Goal: Information Seeking & Learning: Learn about a topic

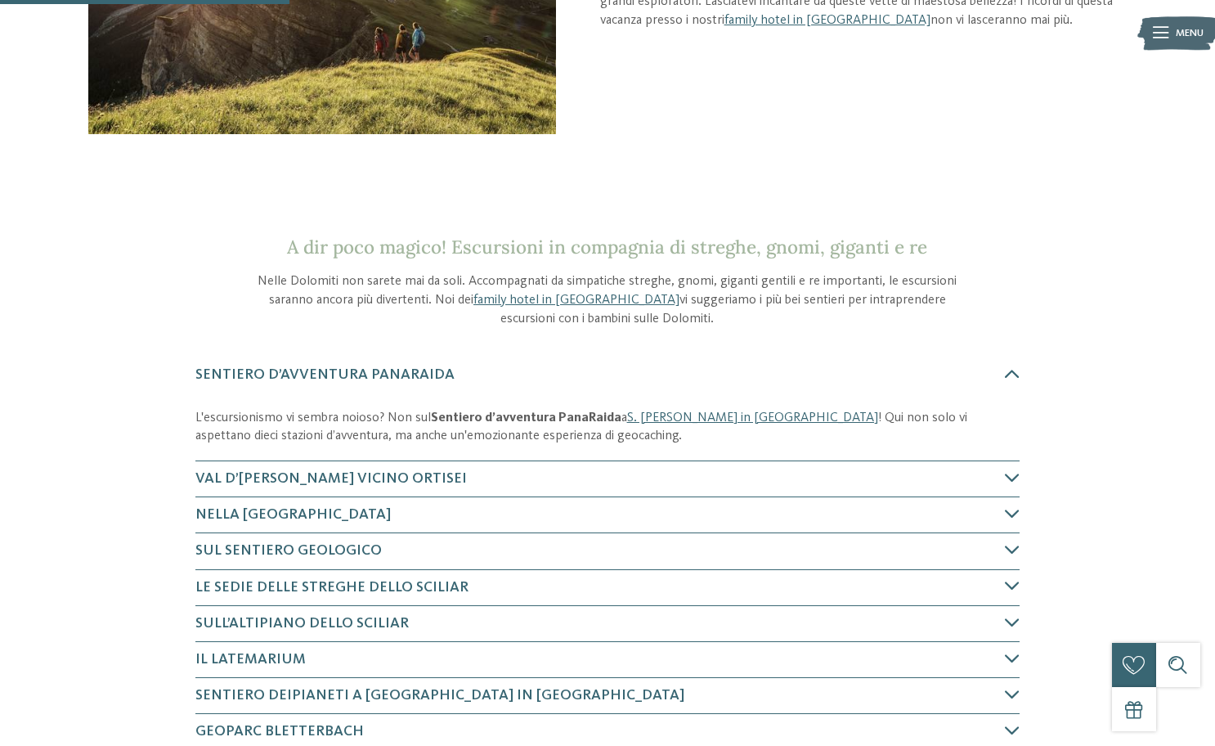
scroll to position [379, 0]
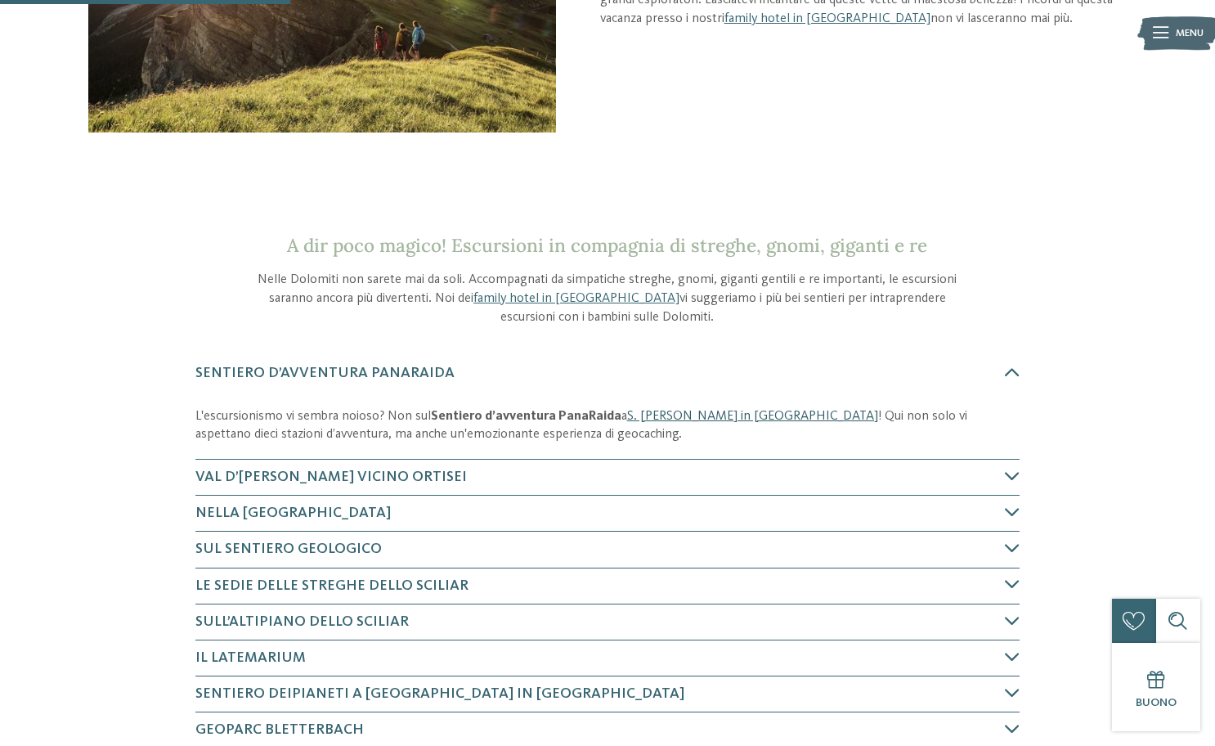
click at [676, 415] on link "S. Cristina in Val Gardena" at bounding box center [752, 416] width 251 height 13
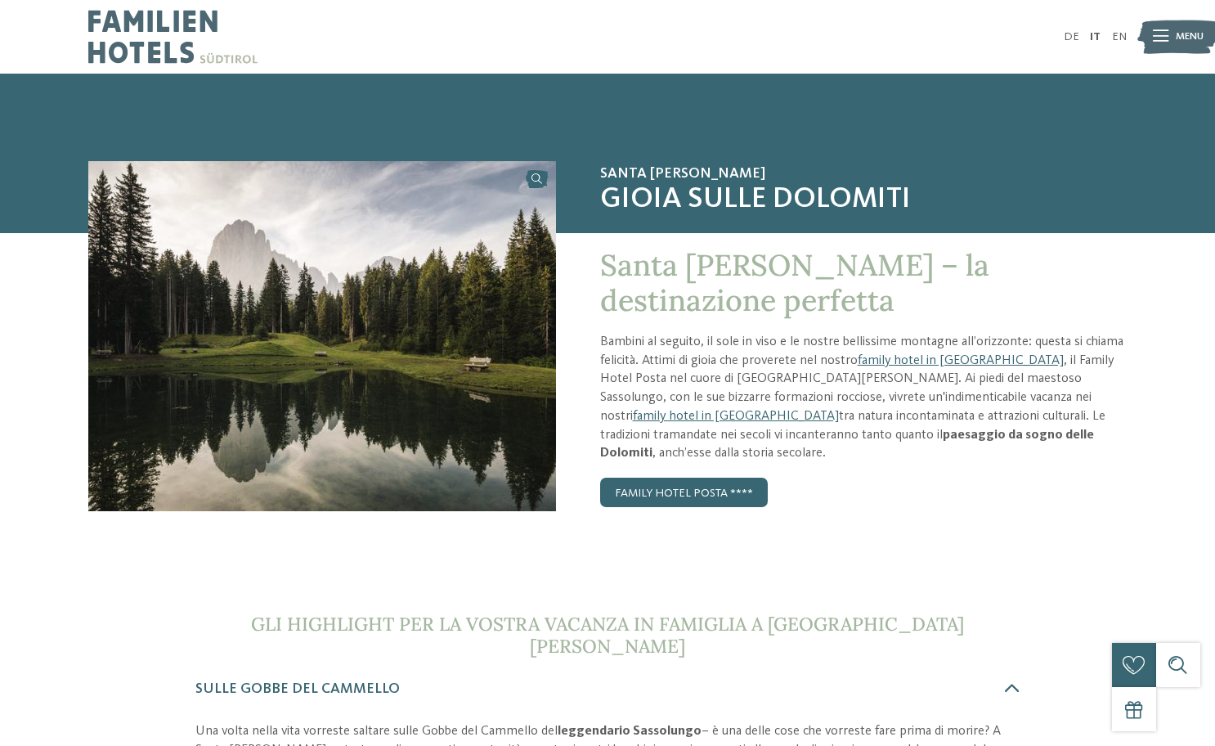
click at [460, 410] on img at bounding box center [321, 336] width 467 height 350
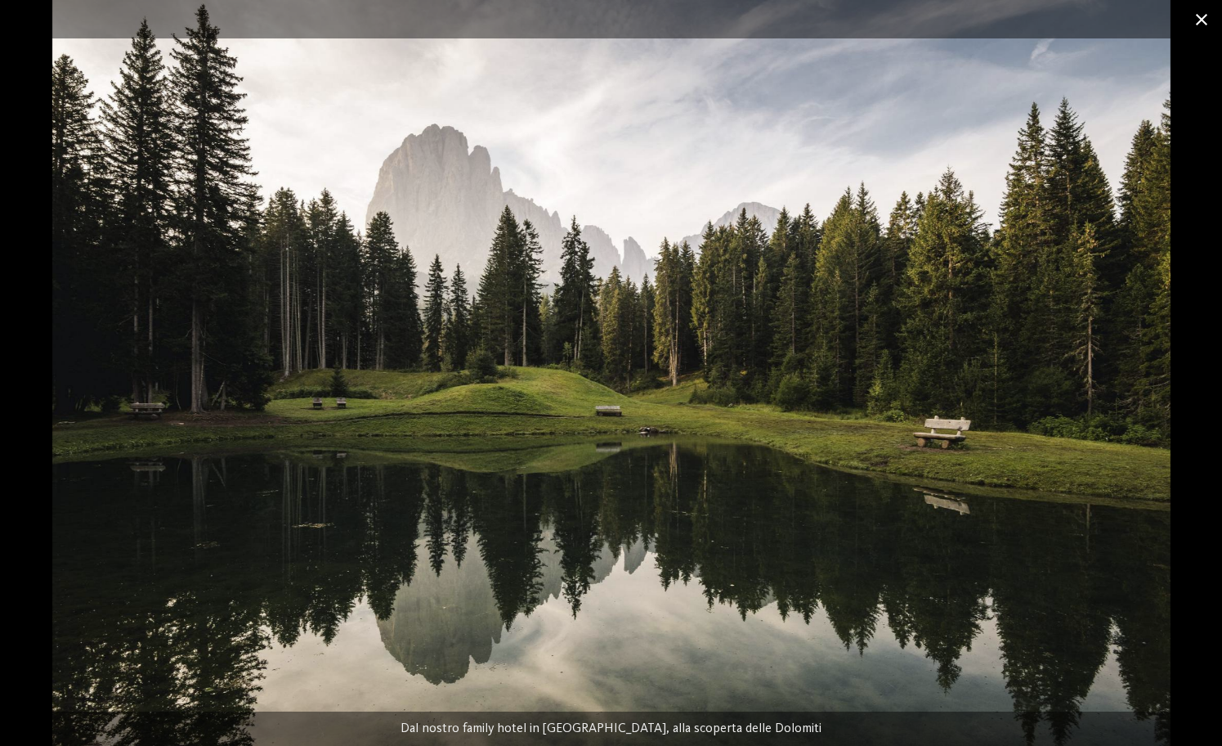
click at [1208, 10] on span at bounding box center [1201, 19] width 41 height 38
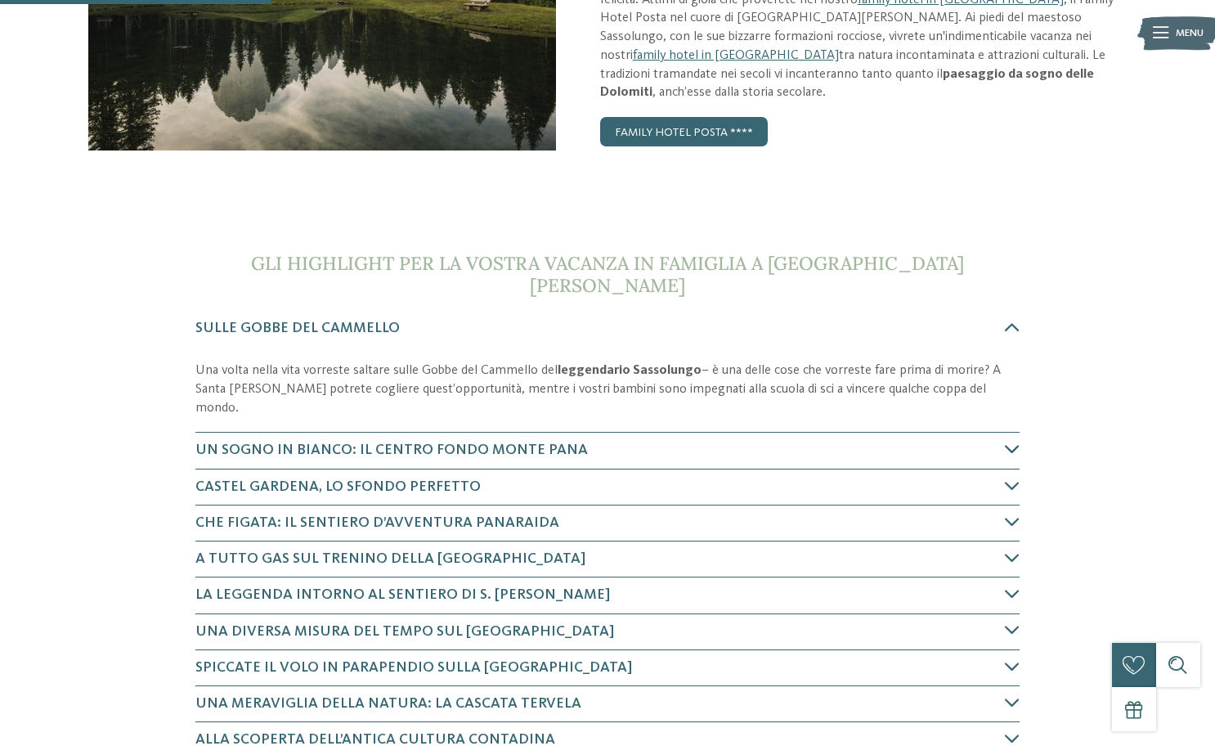
scroll to position [361, 0]
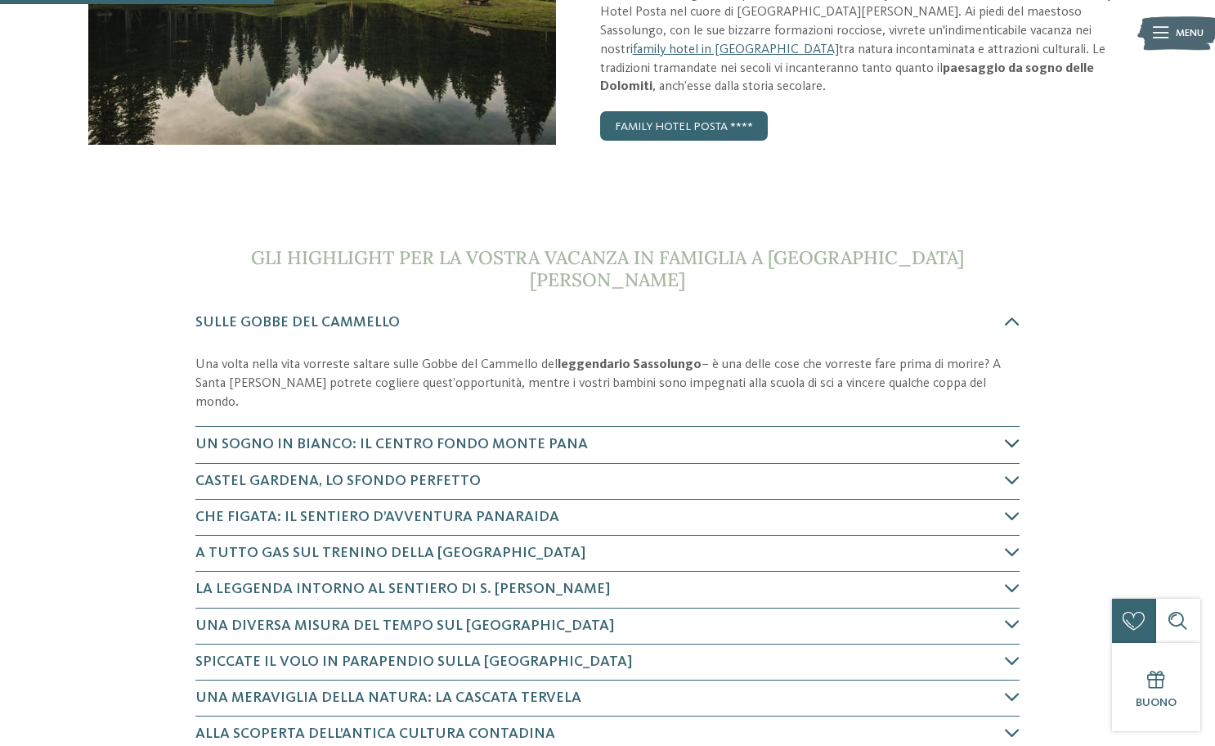
click at [754, 434] on h4 "Un sogno in bianco: il Centro fondo Monte Pana" at bounding box center [600, 444] width 810 height 20
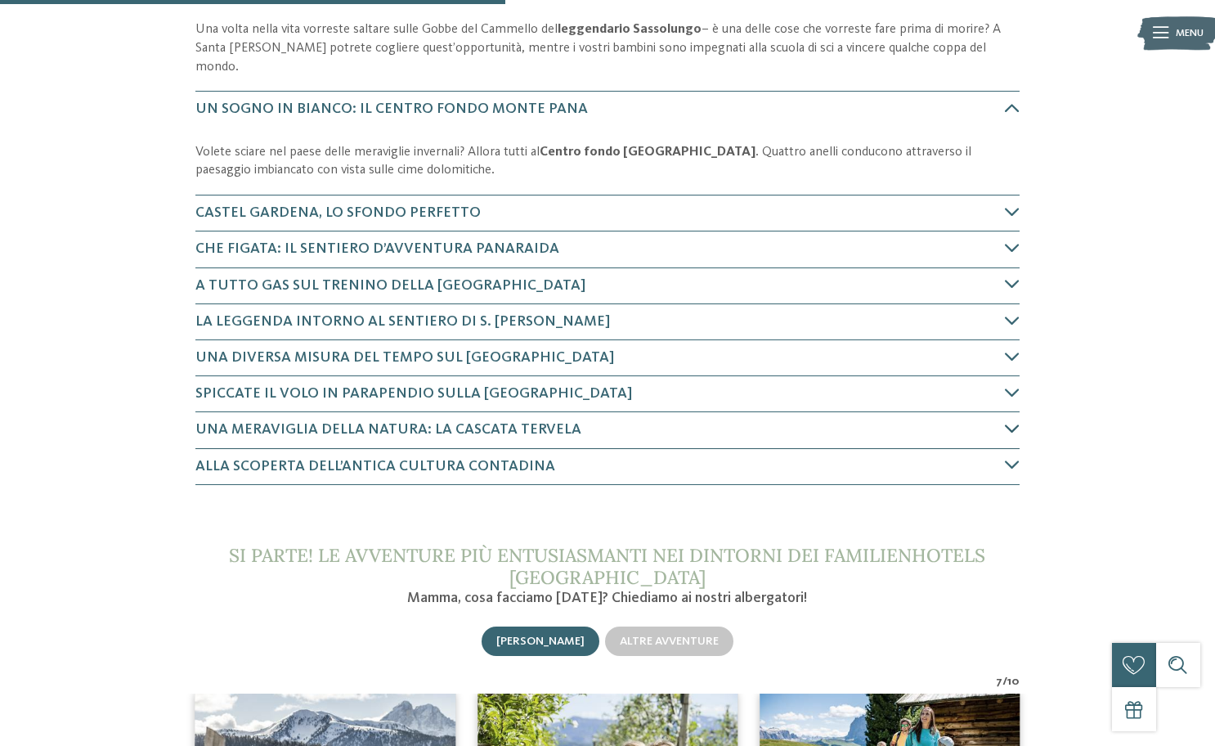
scroll to position [703, 0]
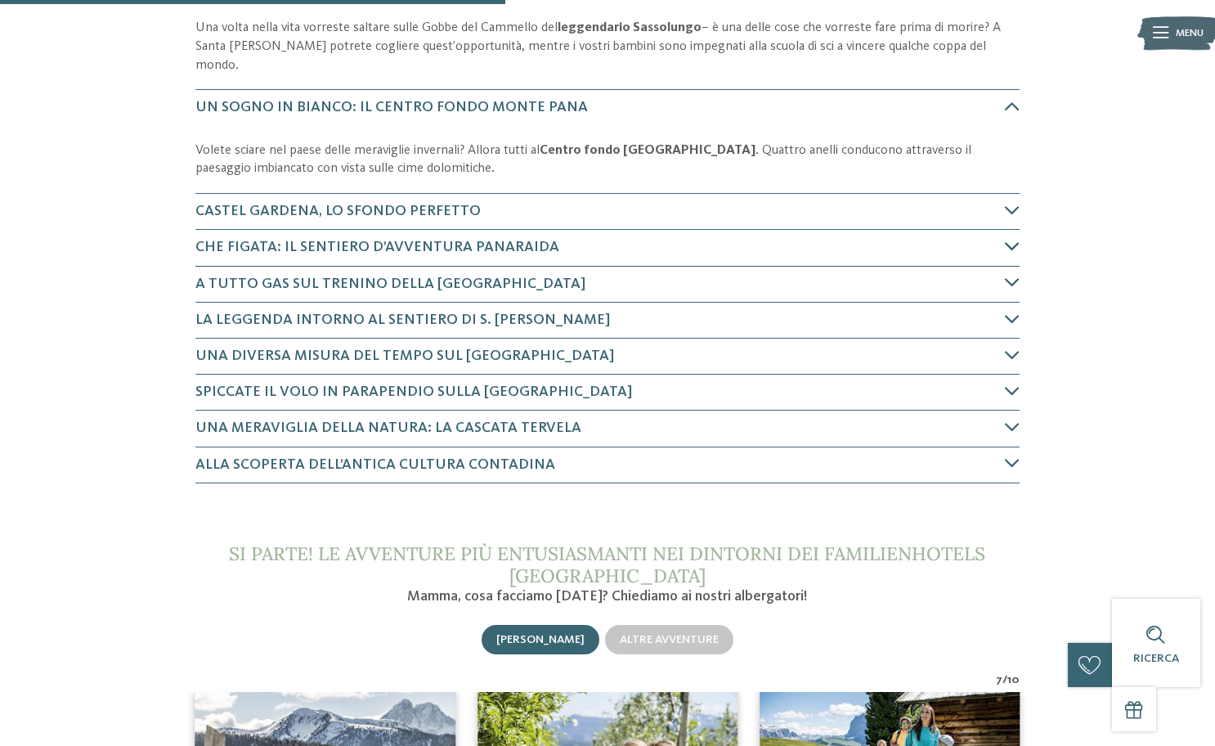
click at [512, 240] on span "Che figata: il Sentiero d’avventura PanaRaida" at bounding box center [377, 247] width 364 height 15
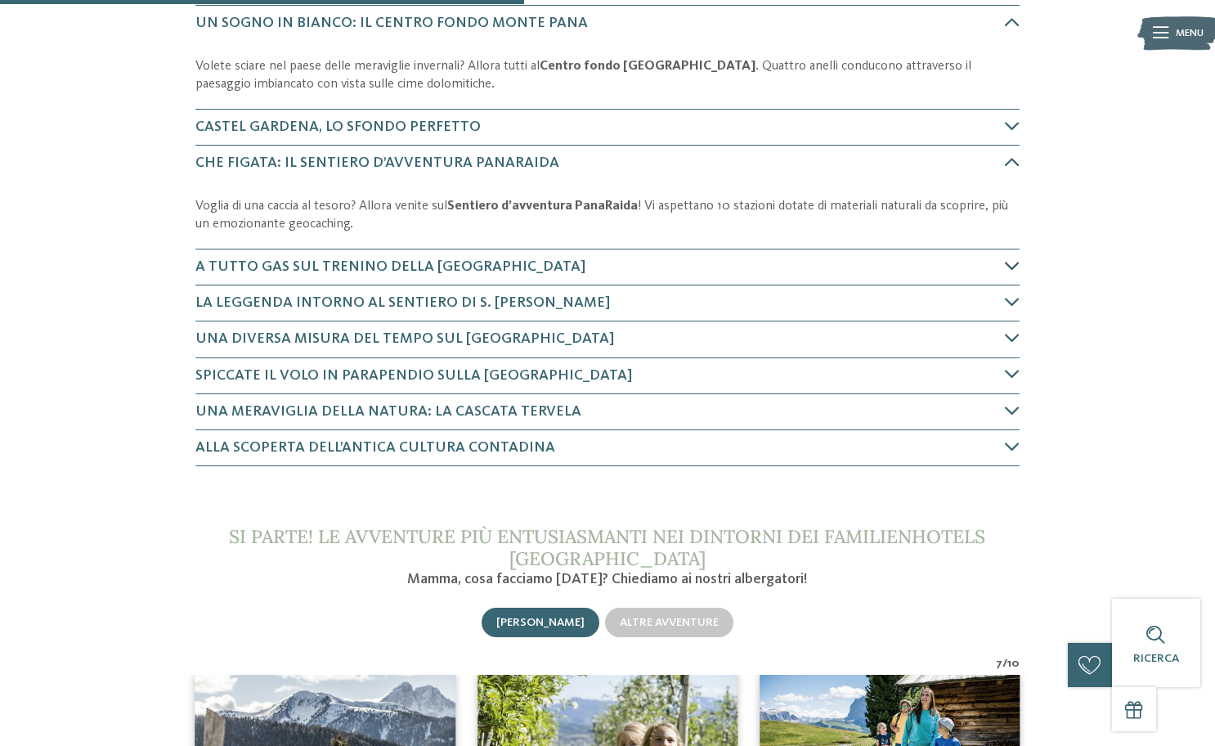
scroll to position [799, 0]
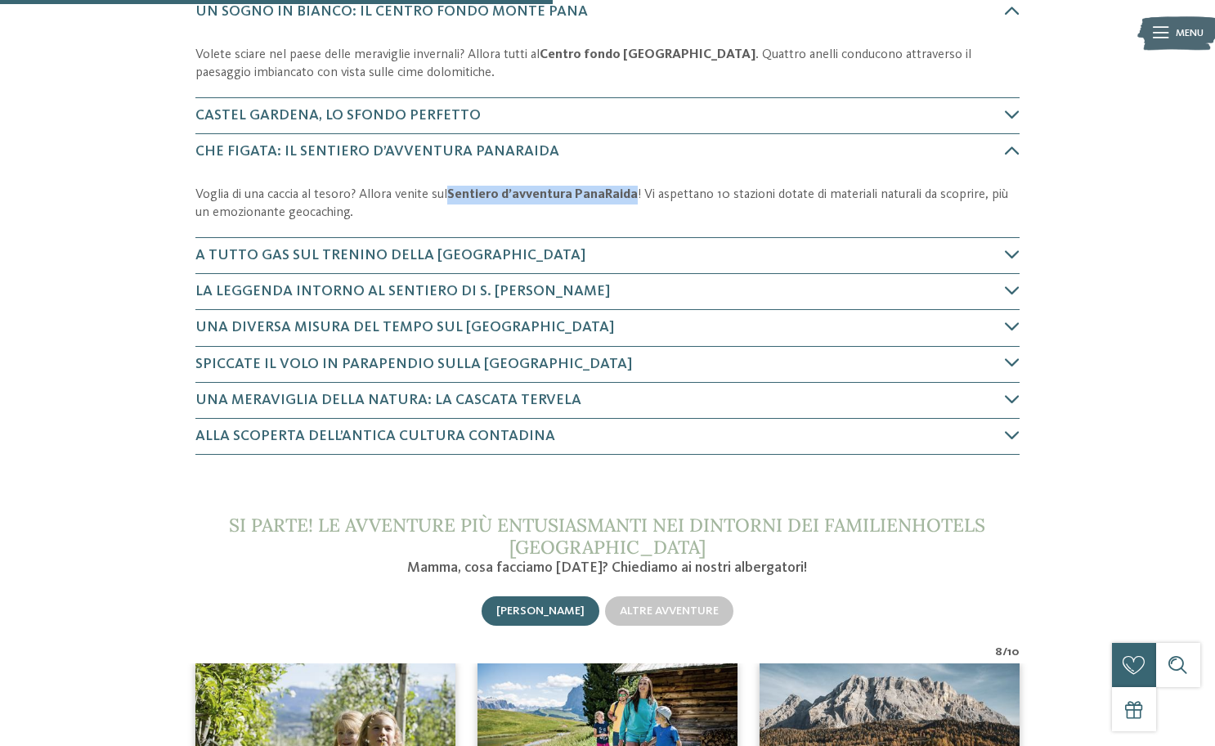
drag, startPoint x: 449, startPoint y: 150, endPoint x: 638, endPoint y: 150, distance: 188.9
click at [638, 186] on p "Voglia di una caccia al tesoro? Allora venite sul Sentiero d’avventura PanaRaid…" at bounding box center [607, 204] width 825 height 37
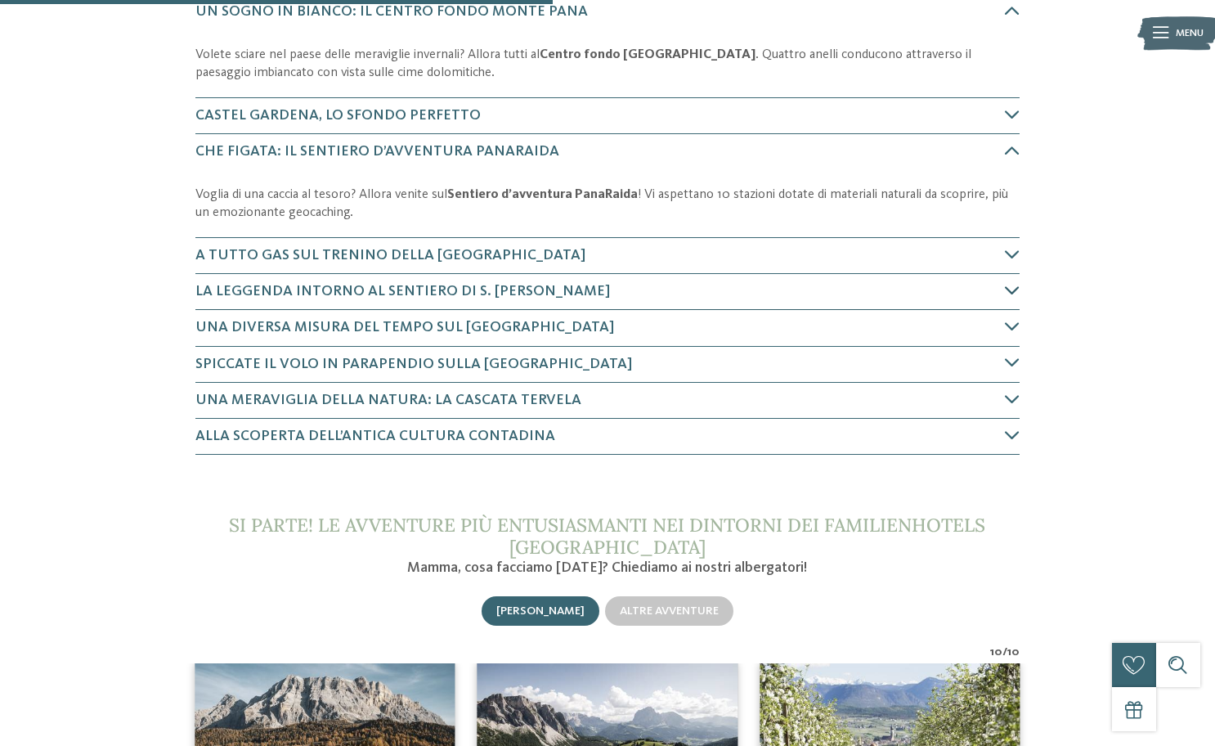
click at [451, 284] on span "La leggenda intorno al Sentiero di S. [PERSON_NAME]" at bounding box center [402, 291] width 415 height 15
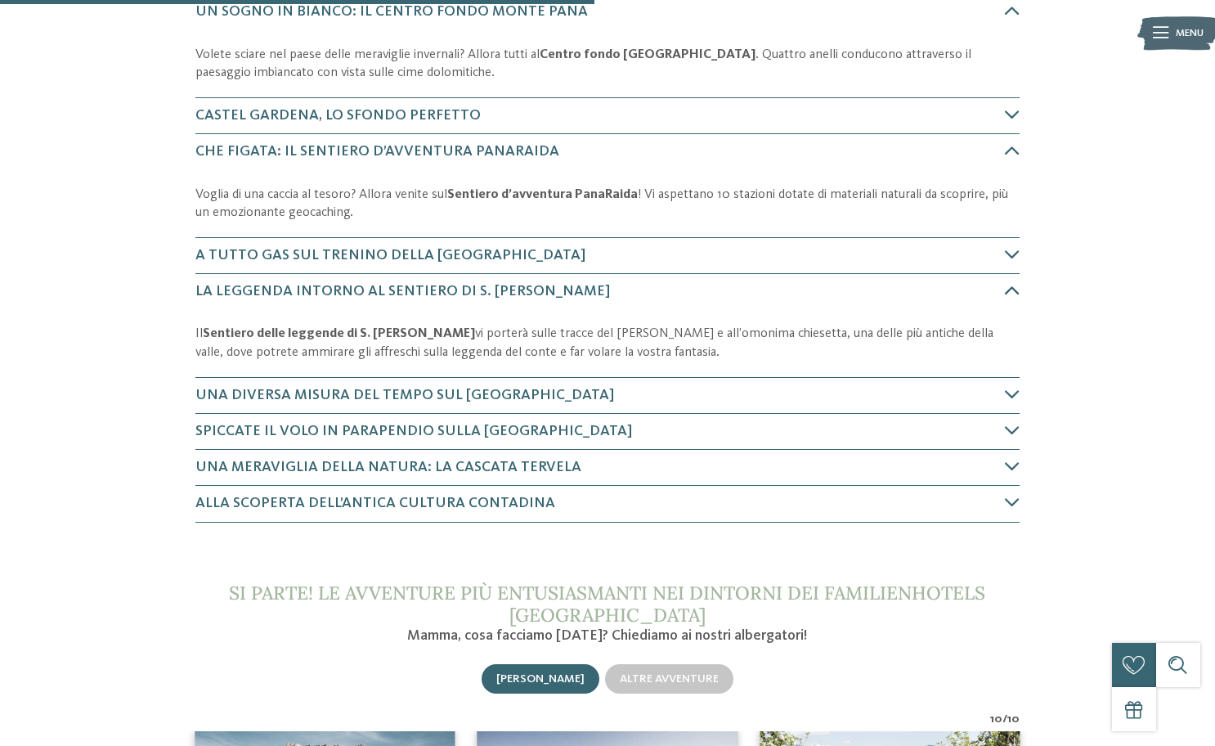
scroll to position [937, 0]
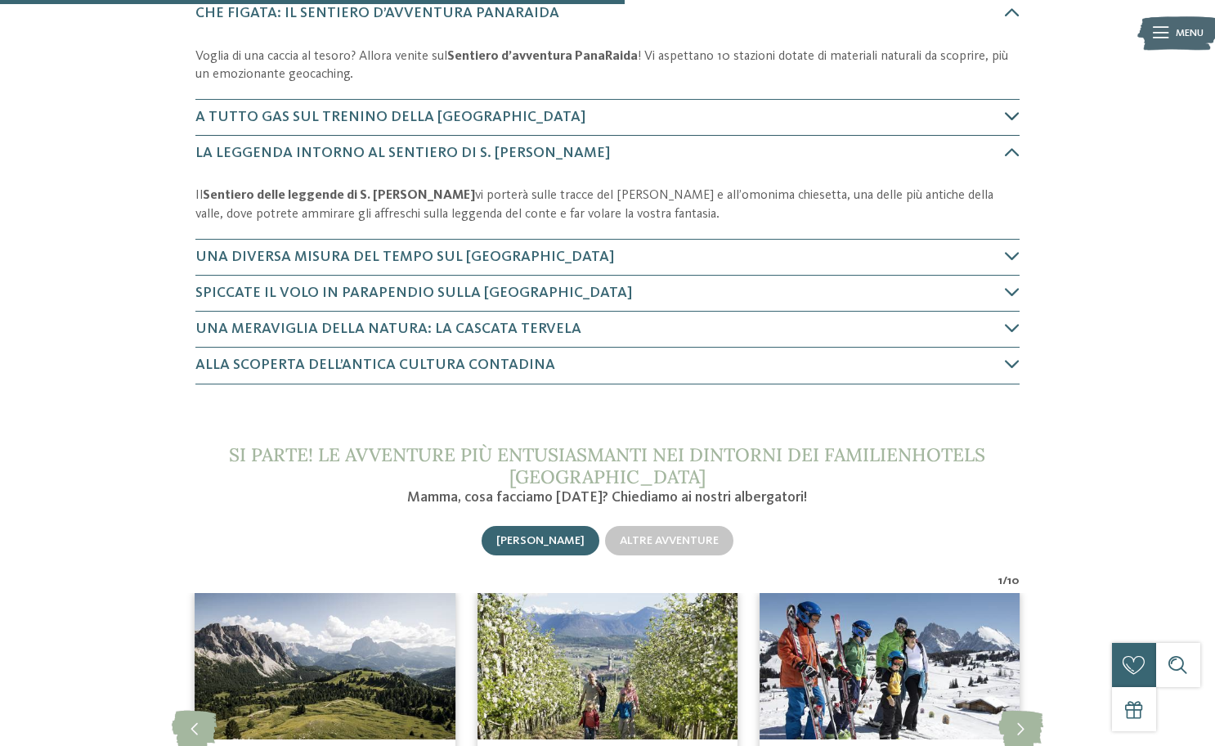
click at [349, 110] on span "A tutto gas sul Trenino della [GEOGRAPHIC_DATA]" at bounding box center [390, 117] width 390 height 15
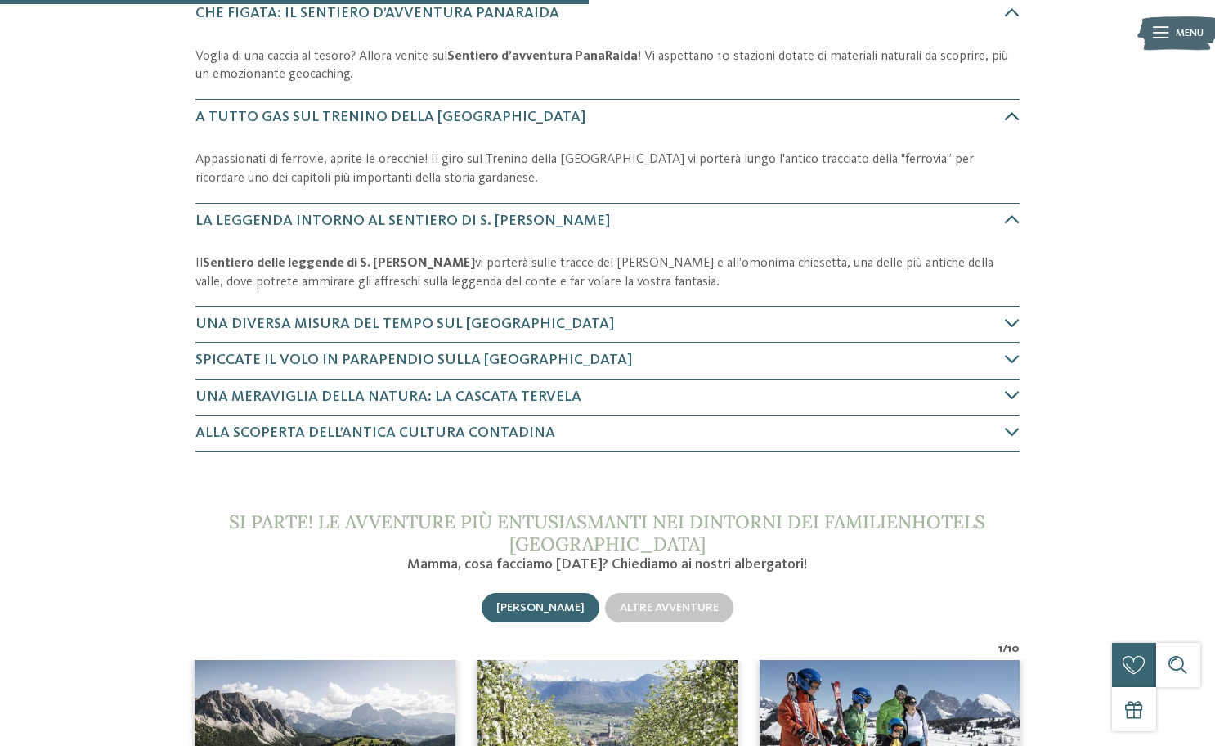
scroll to position [901, 0]
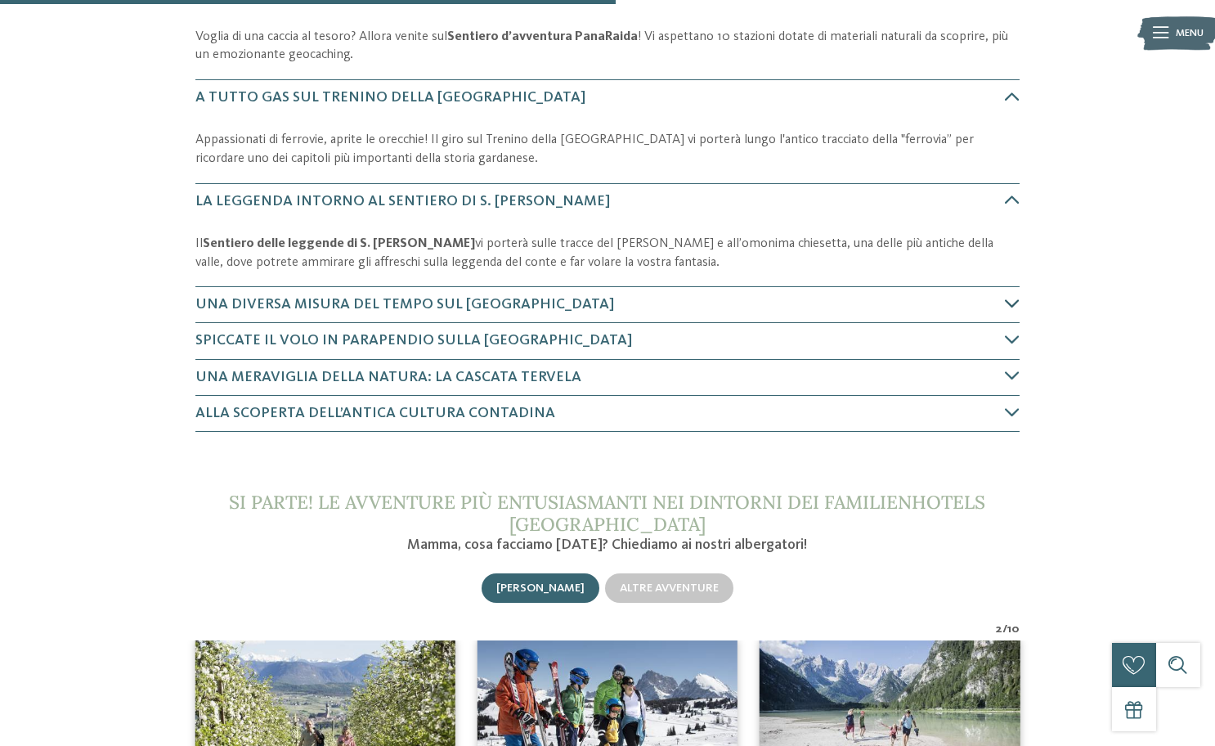
click at [320, 294] on h4 "Una diversa misura del tempo sul [GEOGRAPHIC_DATA]" at bounding box center [600, 304] width 810 height 20
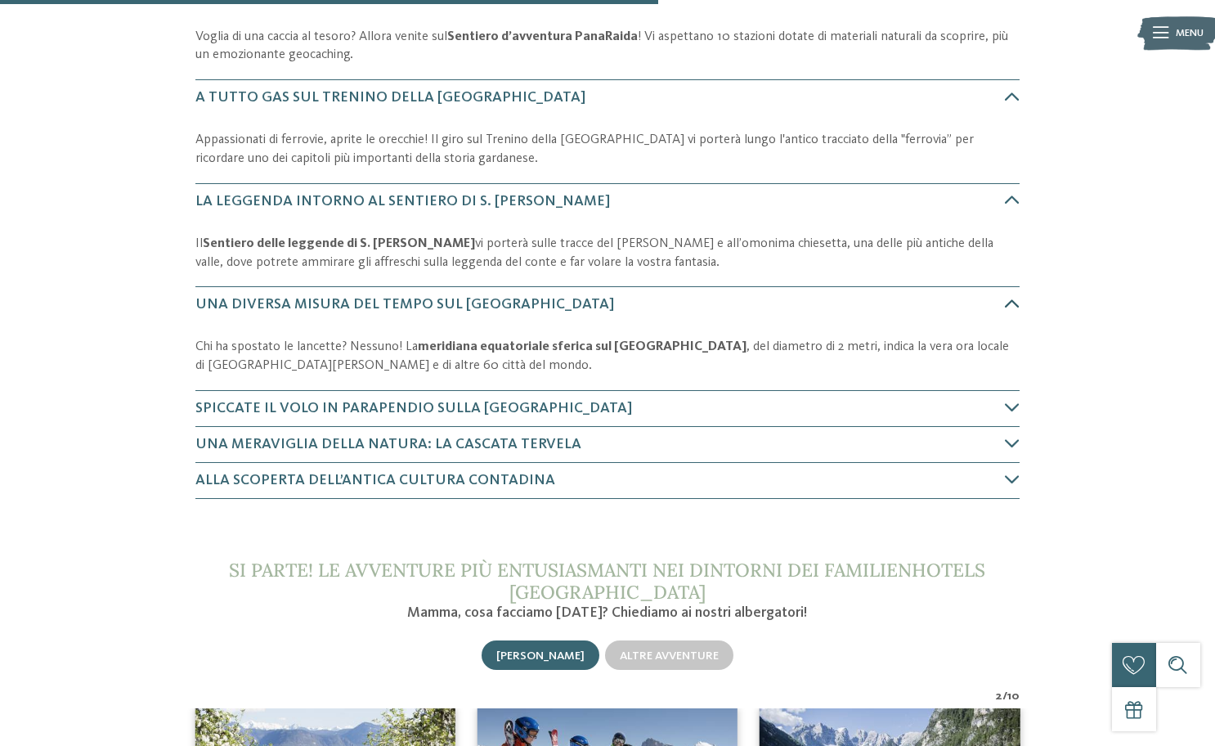
scroll to position [1105, 0]
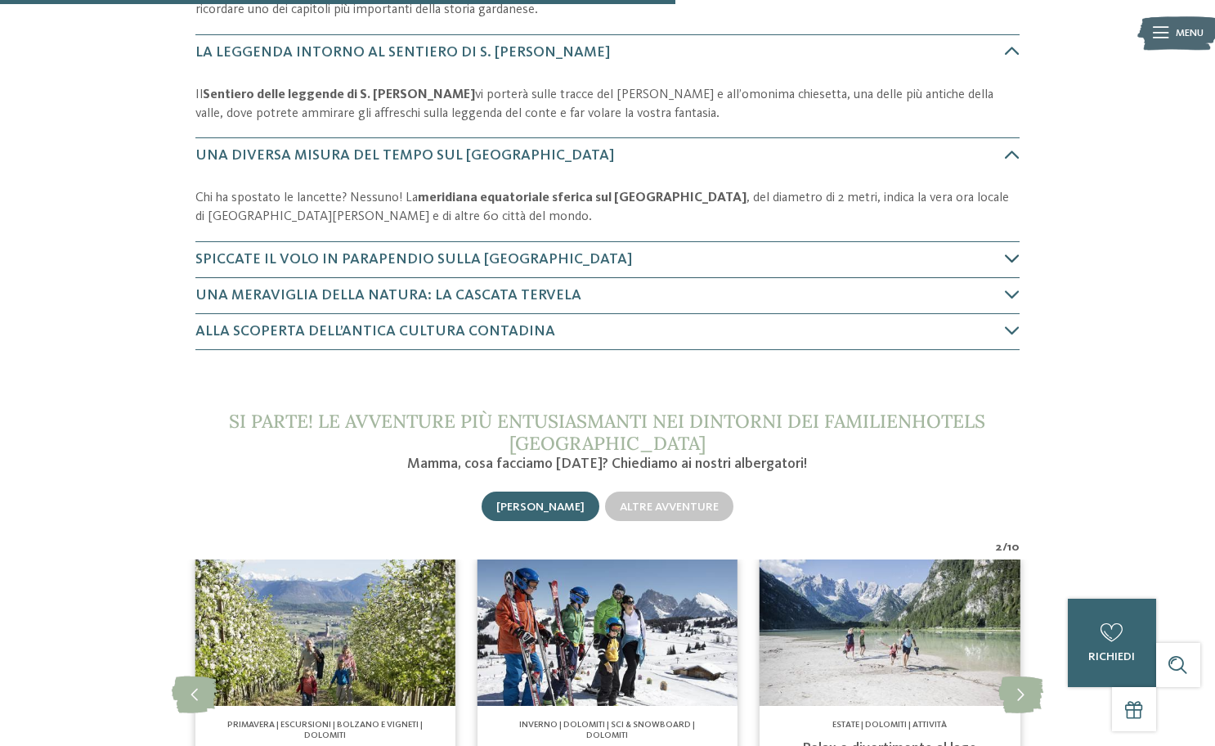
click at [356, 249] on h4 "Spiccate il volo in parapendio sulla [GEOGRAPHIC_DATA]" at bounding box center [600, 259] width 810 height 20
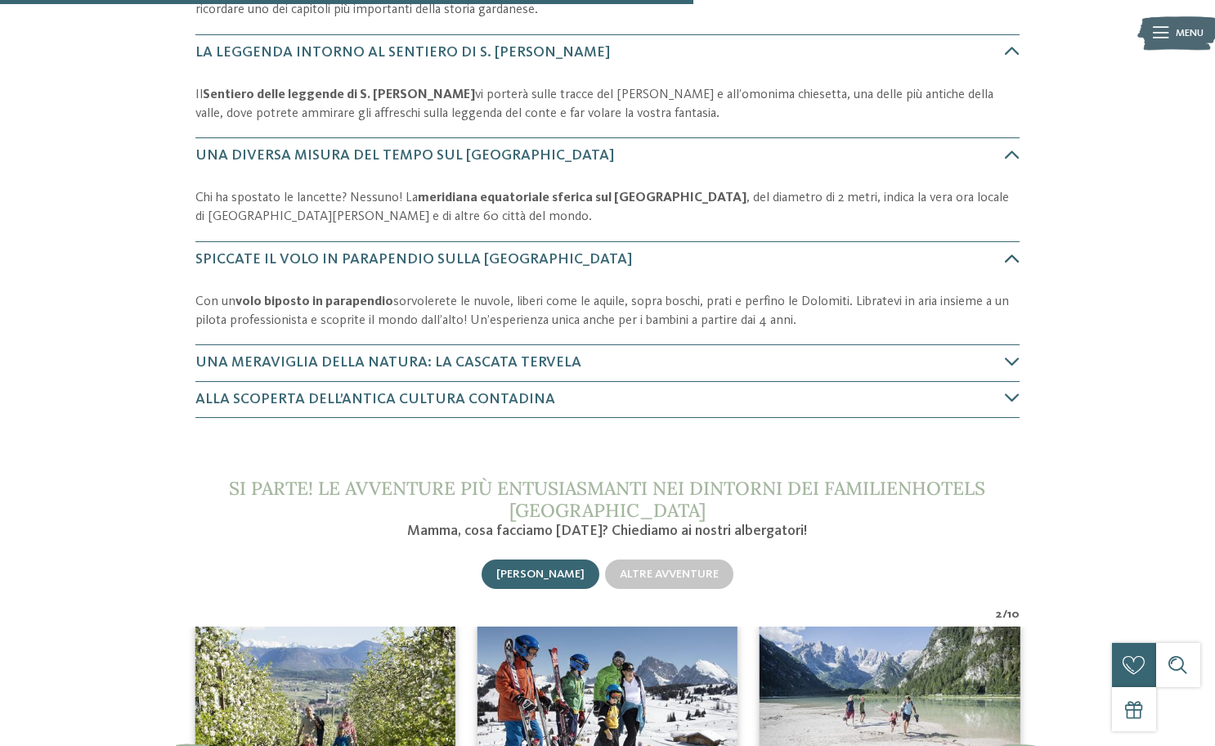
scroll to position [1208, 0]
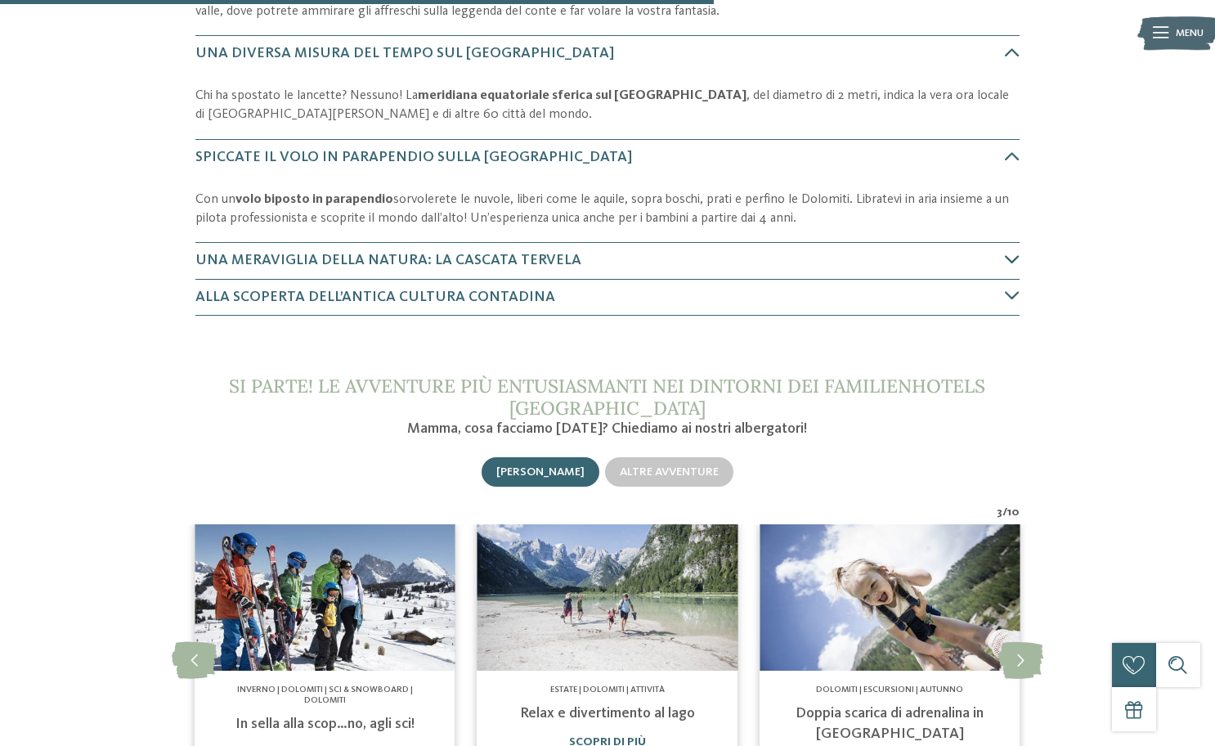
click at [369, 253] on span "Una meraviglia della natura: la Cascata Tervela" at bounding box center [388, 260] width 386 height 15
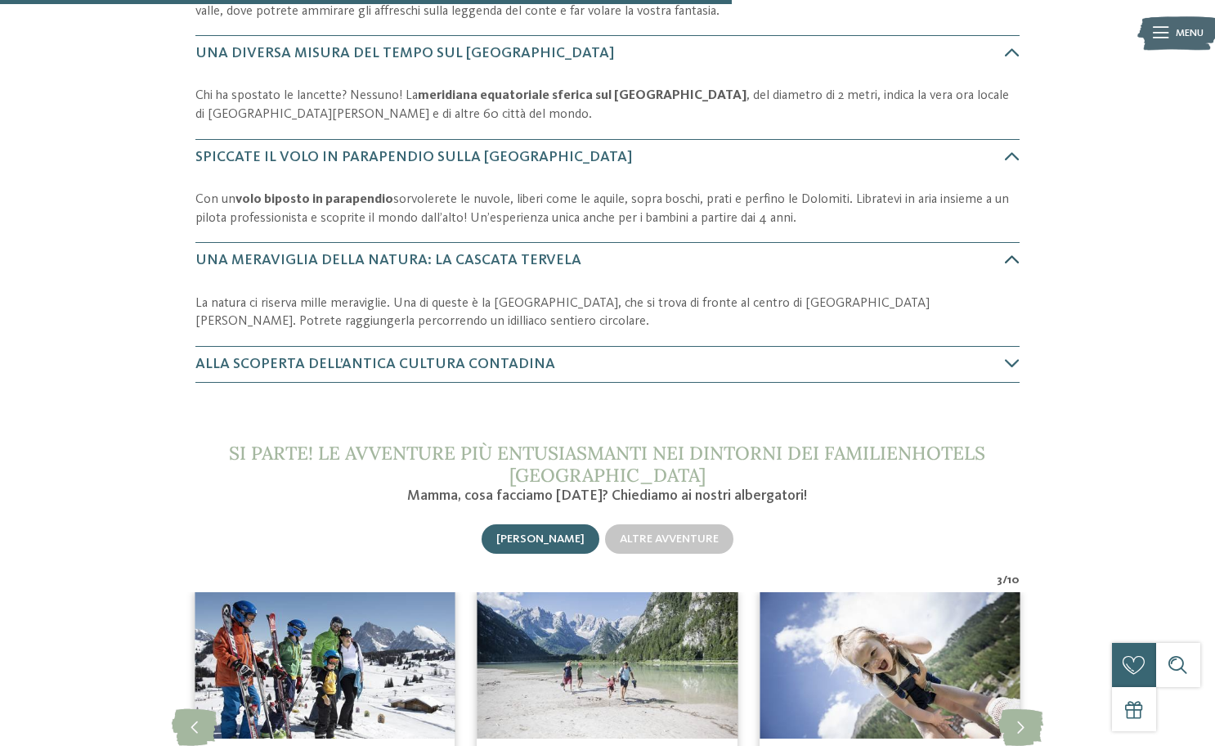
scroll to position [1310, 0]
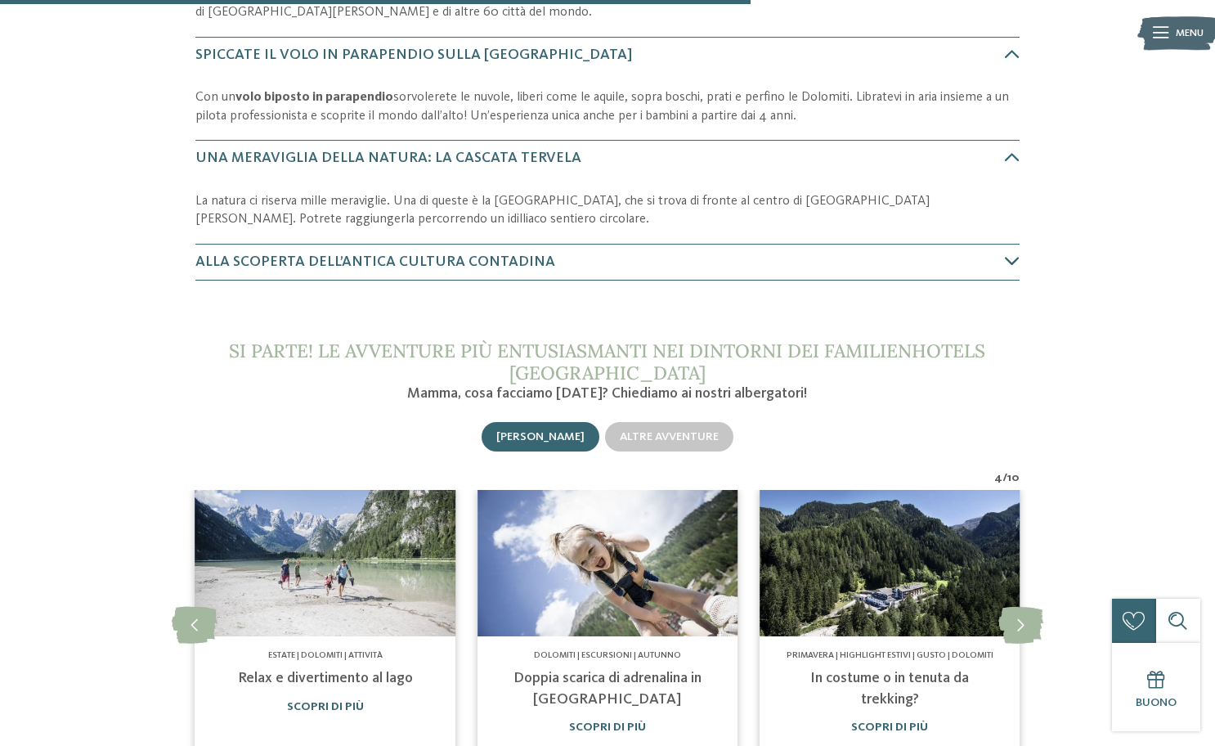
click at [348, 254] on span "Alla scoperta dell’antica cultura contadina" at bounding box center [375, 261] width 360 height 15
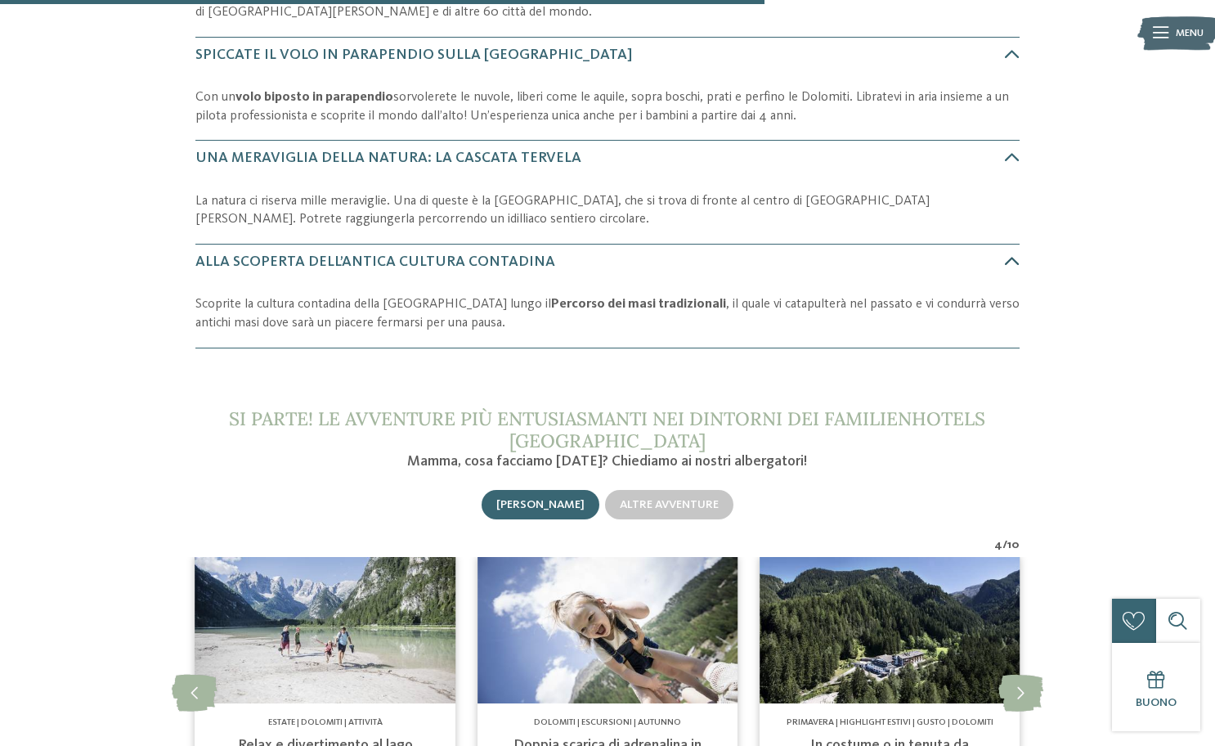
scroll to position [1412, 0]
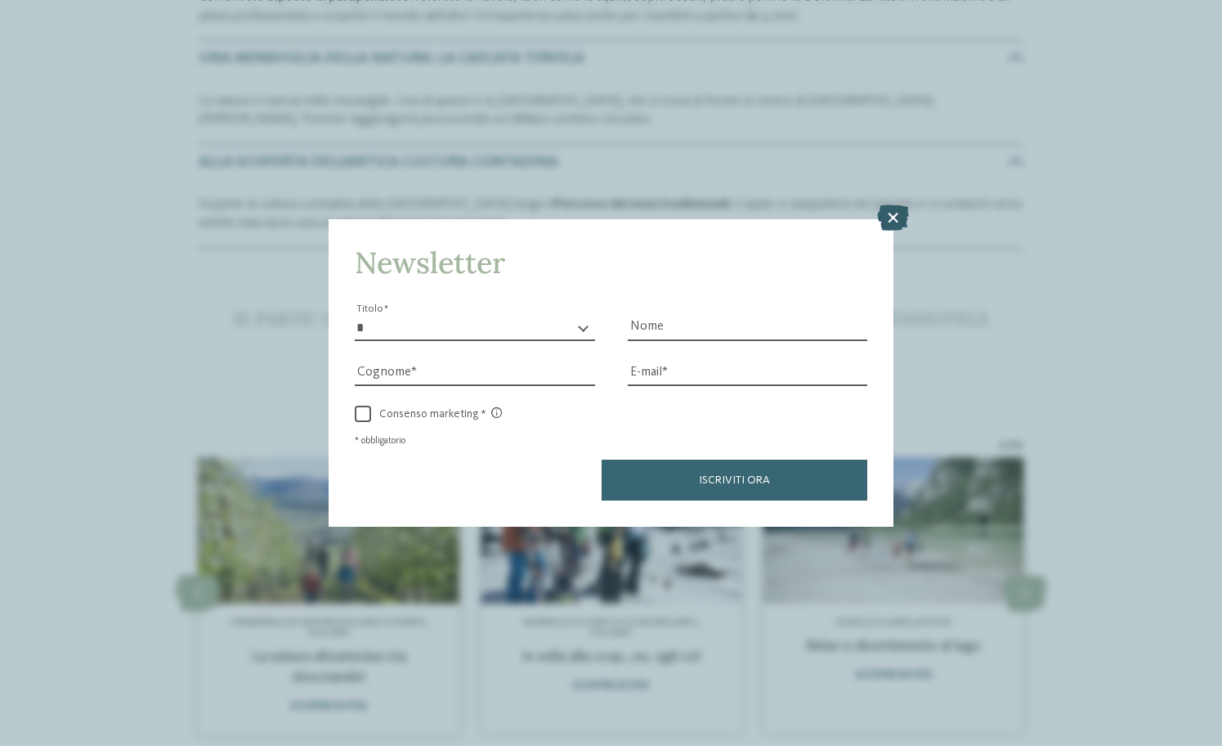
click at [891, 205] on icon at bounding box center [893, 218] width 32 height 26
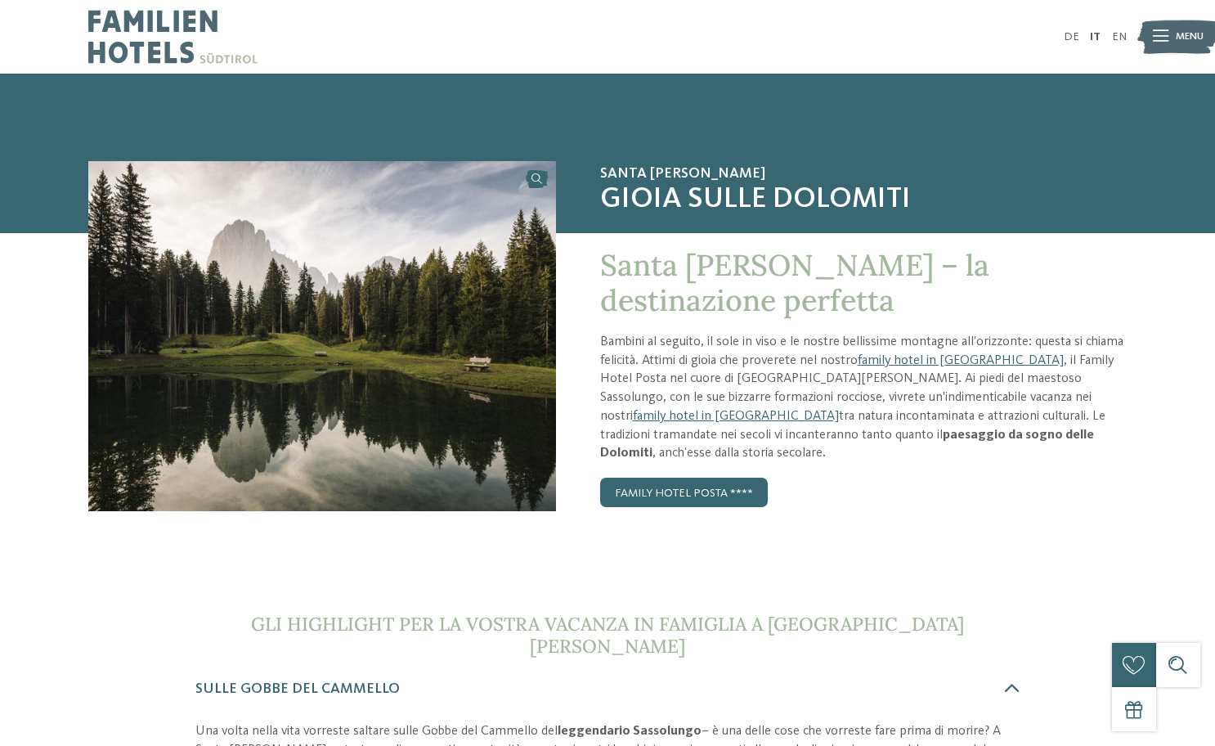
scroll to position [0, 0]
